Goal: Task Accomplishment & Management: Manage account settings

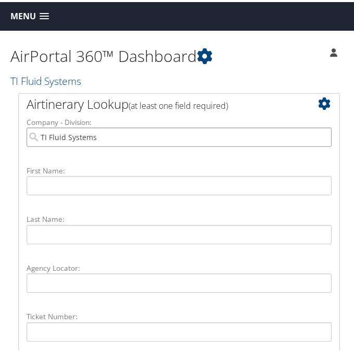
drag, startPoint x: 117, startPoint y: 135, endPoint x: -129, endPoint y: 134, distance: 245.3
click at [0, 134] on html "Menu Dashboards ► AirPortal 360™ (Manager) AirPortal 360™ (Agent) My Travel Das…" at bounding box center [179, 176] width 358 height 352
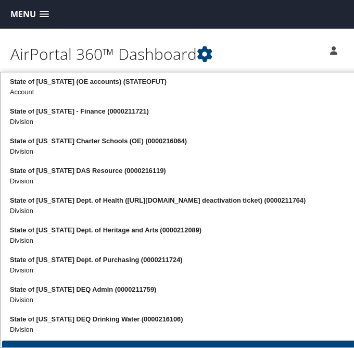
type input "state of u"
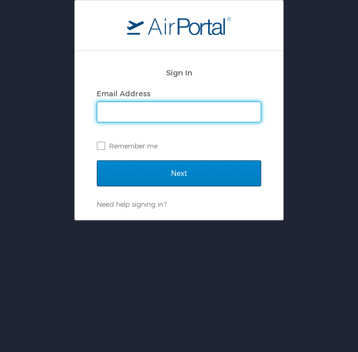
type input "[EMAIL_ADDRESS][PERSON_NAME][DOMAIN_NAME]"
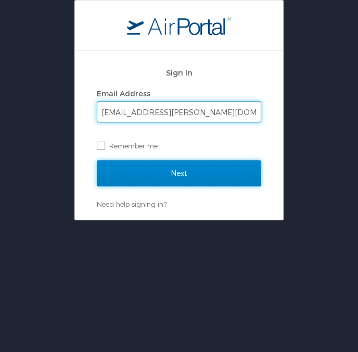
click at [176, 170] on input "Next" at bounding box center [179, 173] width 165 height 26
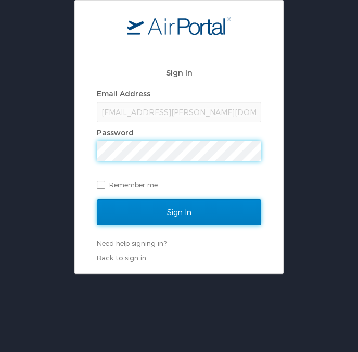
click at [185, 220] on input "Sign In" at bounding box center [179, 212] width 165 height 26
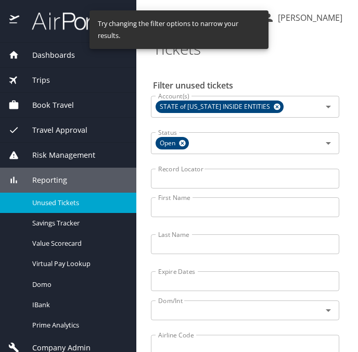
click at [235, 247] on input "Last Name" at bounding box center [245, 244] width 188 height 20
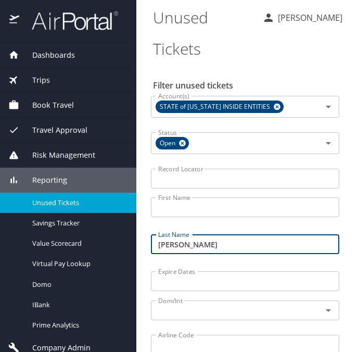
type input "nahalewski"
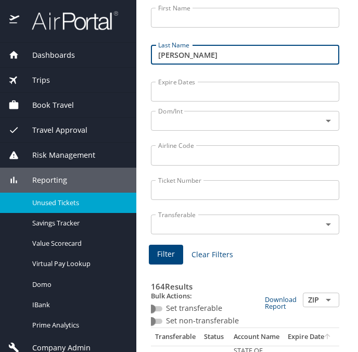
scroll to position [208, 0]
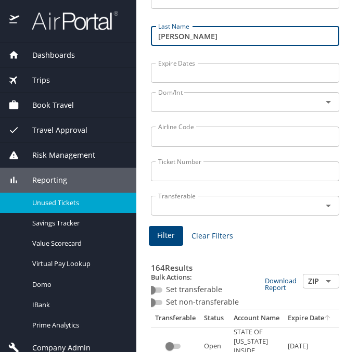
click at [155, 232] on button "Filter" at bounding box center [166, 236] width 34 height 20
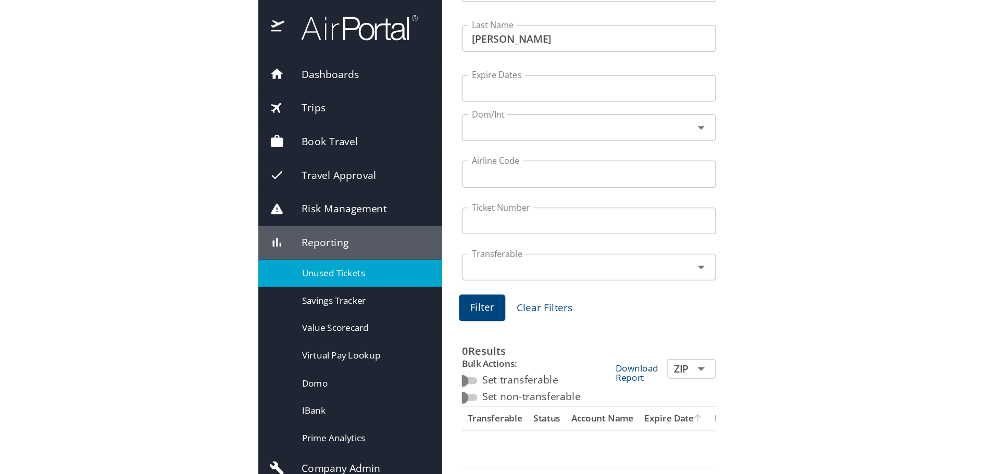
scroll to position [0, 0]
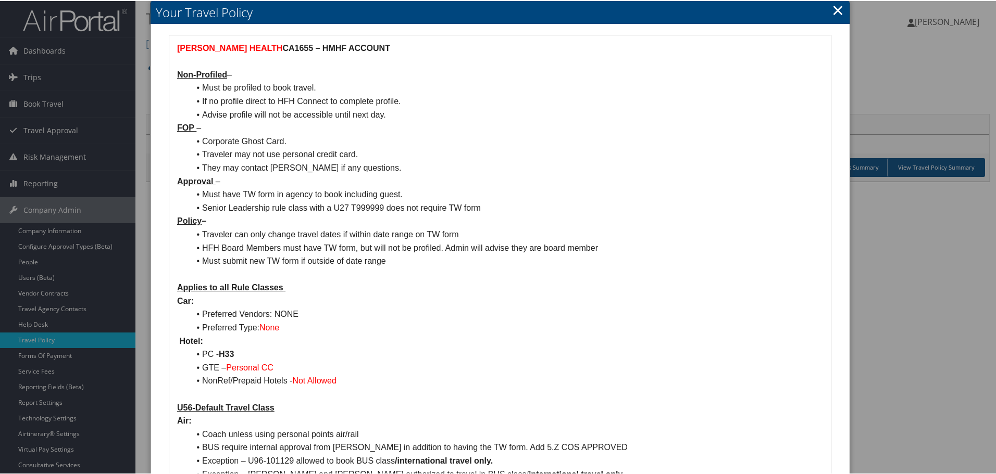
click at [52, 230] on div at bounding box center [500, 237] width 1000 height 474
click at [354, 13] on link "×" at bounding box center [838, 8] width 12 height 21
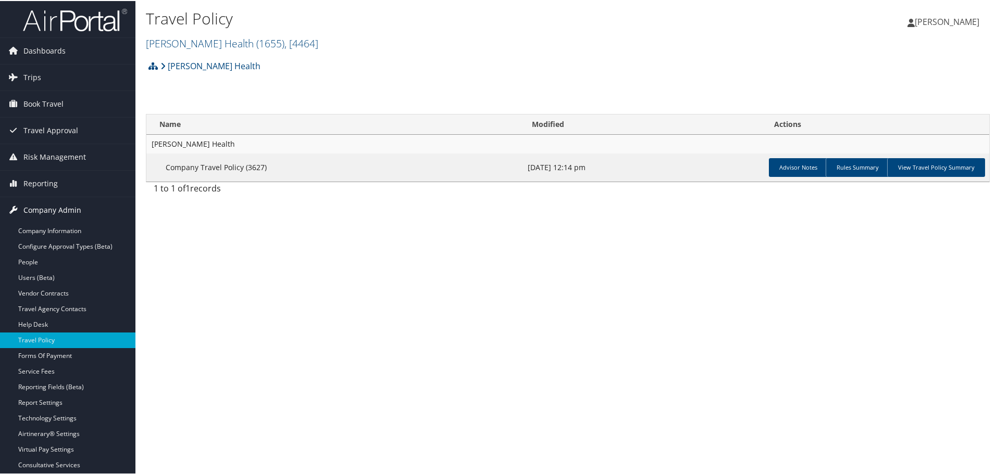
click at [59, 221] on span "Company Admin" at bounding box center [52, 209] width 58 height 26
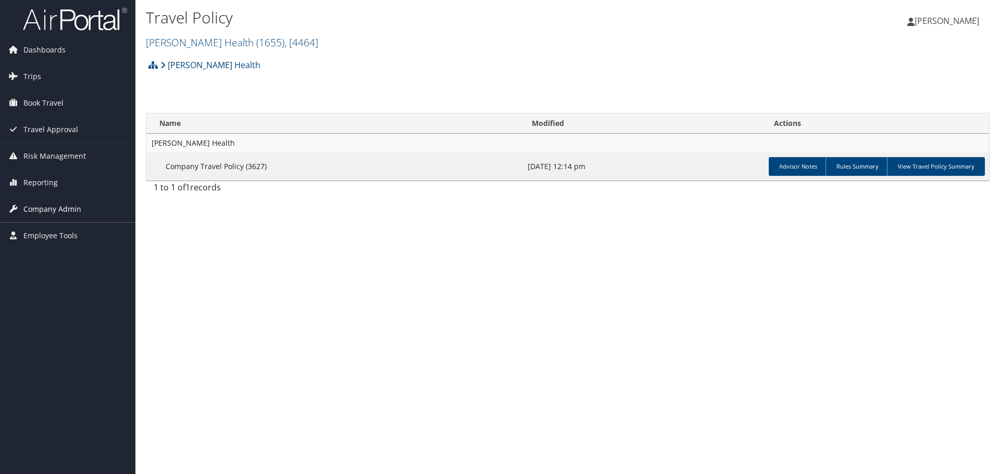
click at [53, 209] on span "Company Admin" at bounding box center [52, 209] width 58 height 26
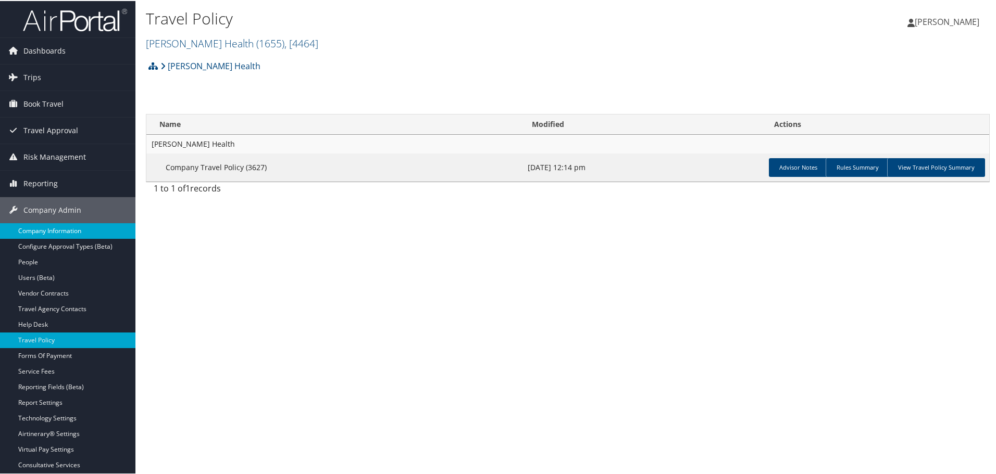
click at [57, 224] on link "Company Information" at bounding box center [67, 230] width 135 height 16
